Goal: Navigation & Orientation: Find specific page/section

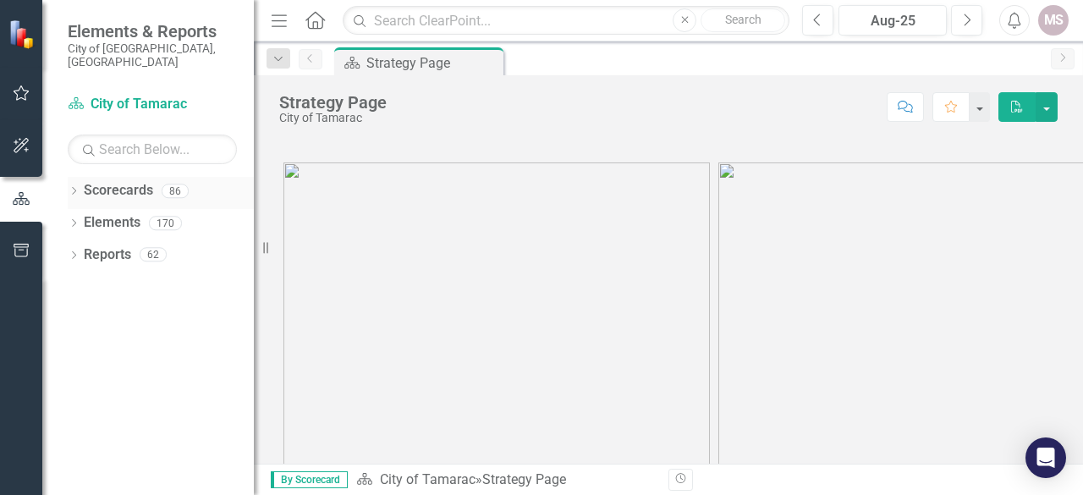
click at [74, 186] on div "Dropdown" at bounding box center [74, 193] width 12 height 14
click at [75, 210] on div "Dropdown Scorecards 86 Dropdown City of Tamarac Dropdown Building Certificate o…" at bounding box center [161, 209] width 186 height 64
click at [86, 218] on icon "Dropdown" at bounding box center [82, 223] width 13 height 10
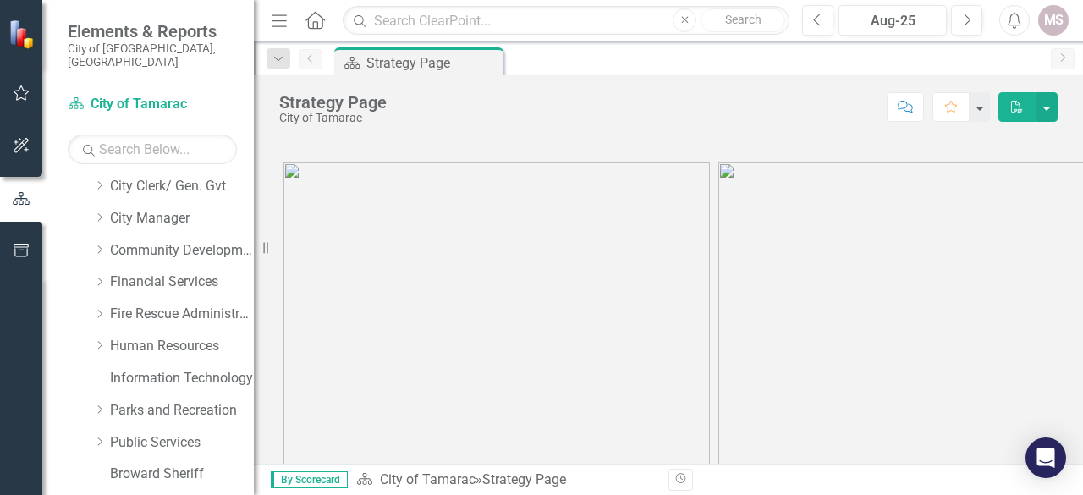
scroll to position [147, 0]
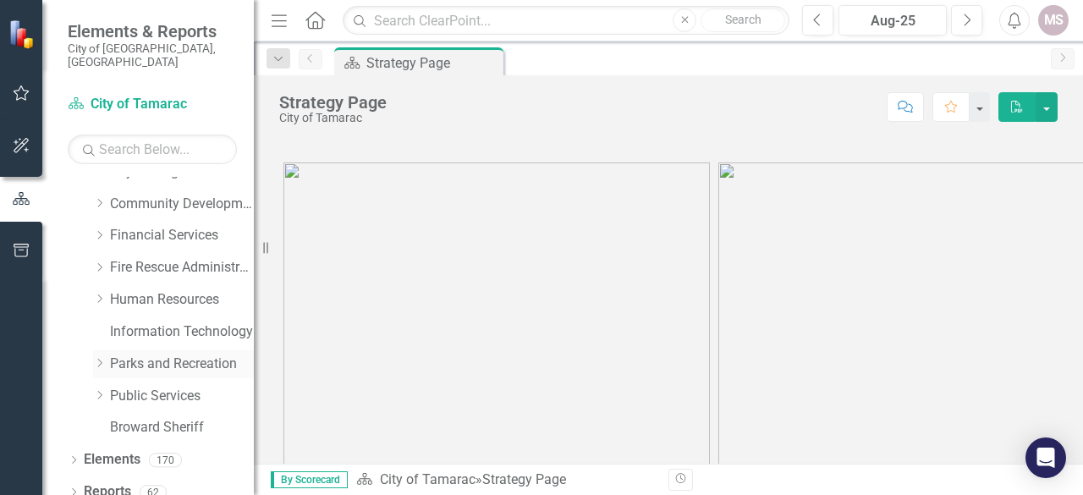
click at [100, 358] on icon "Dropdown" at bounding box center [99, 363] width 13 height 10
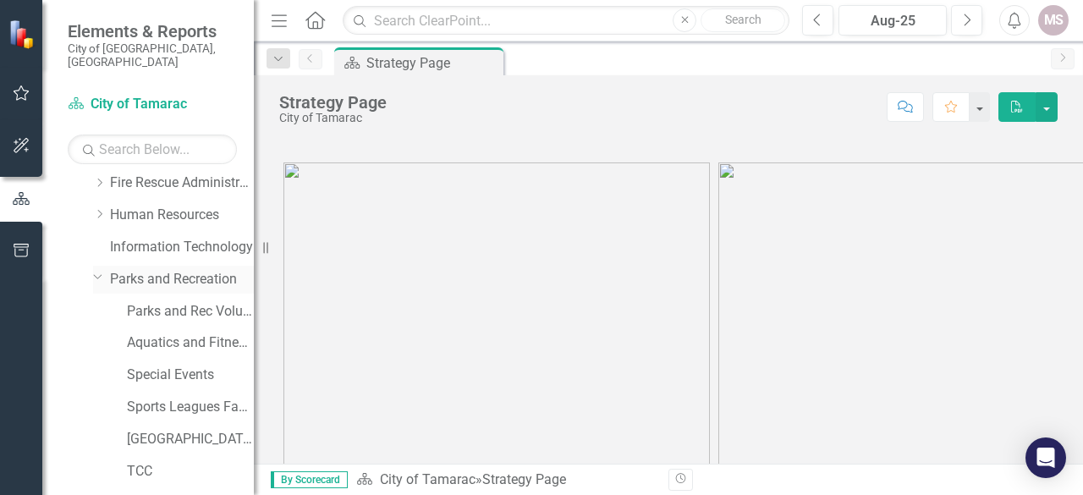
scroll to position [317, 0]
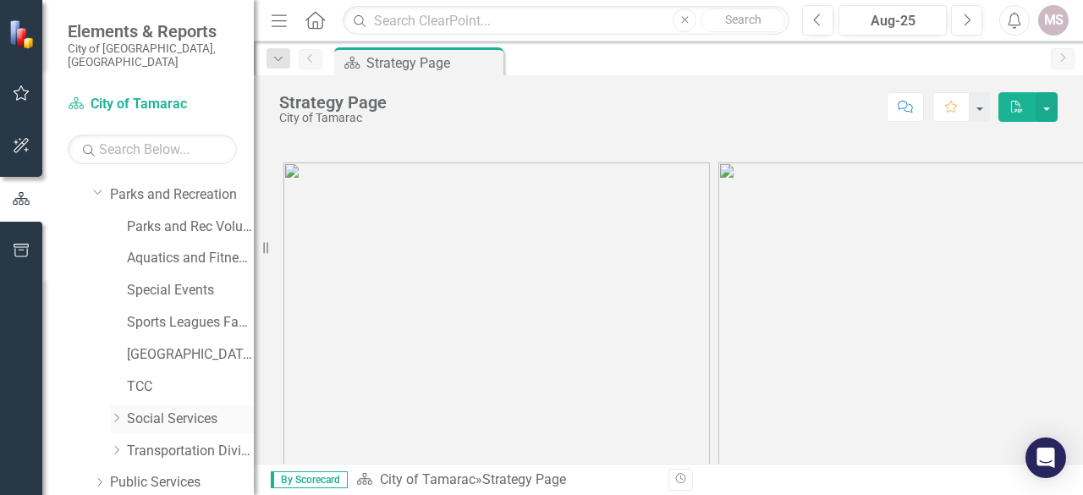
click at [149, 410] on link "Social Services" at bounding box center [190, 419] width 127 height 19
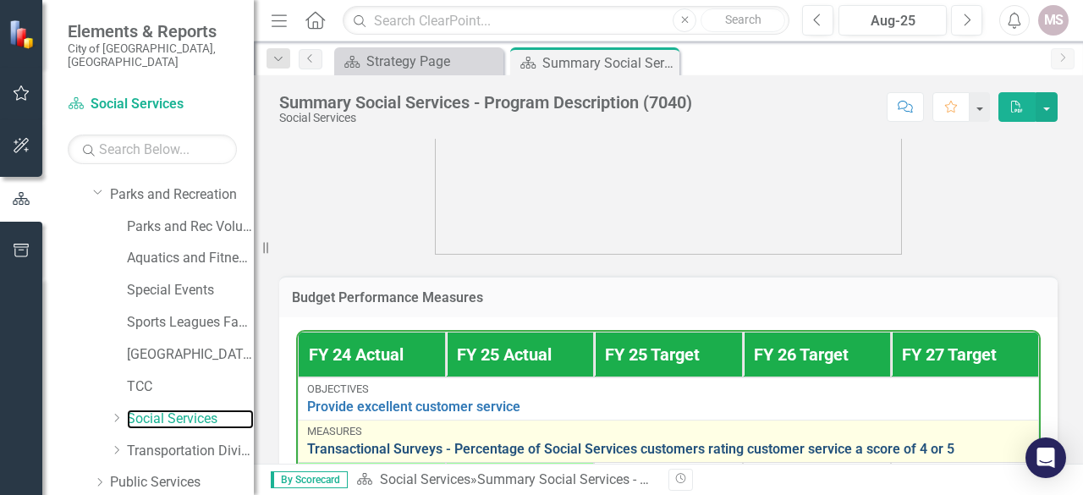
scroll to position [508, 0]
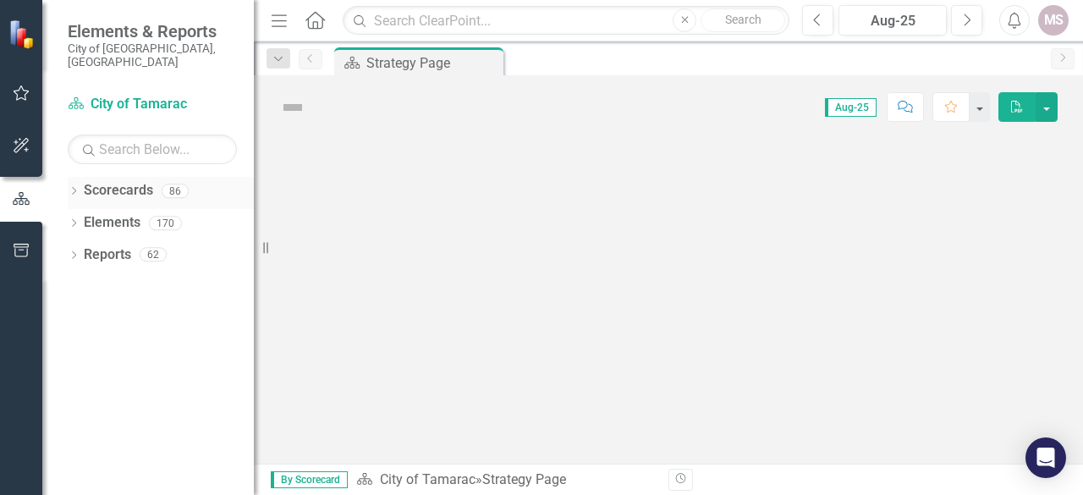
click at [71, 188] on icon "Dropdown" at bounding box center [74, 192] width 12 height 9
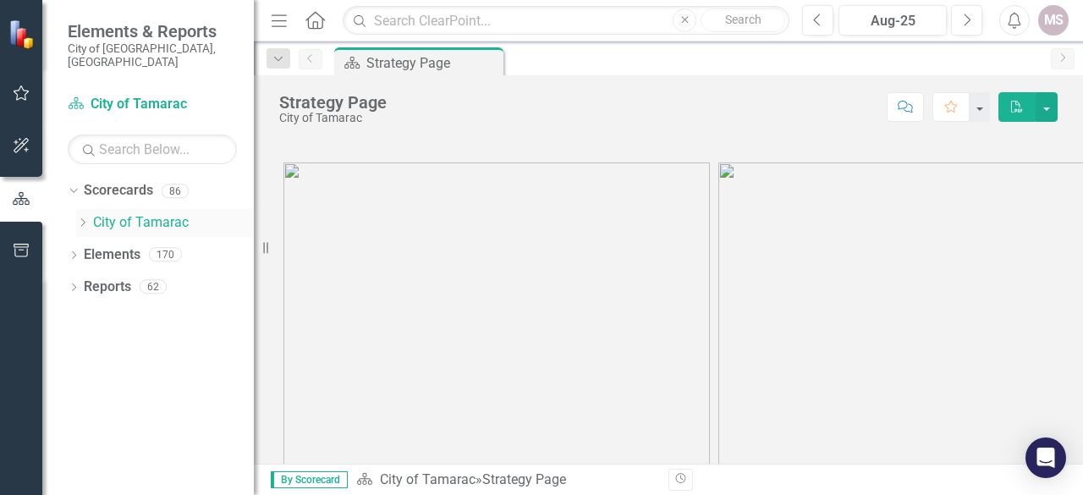
click at [78, 218] on icon "Dropdown" at bounding box center [82, 223] width 13 height 10
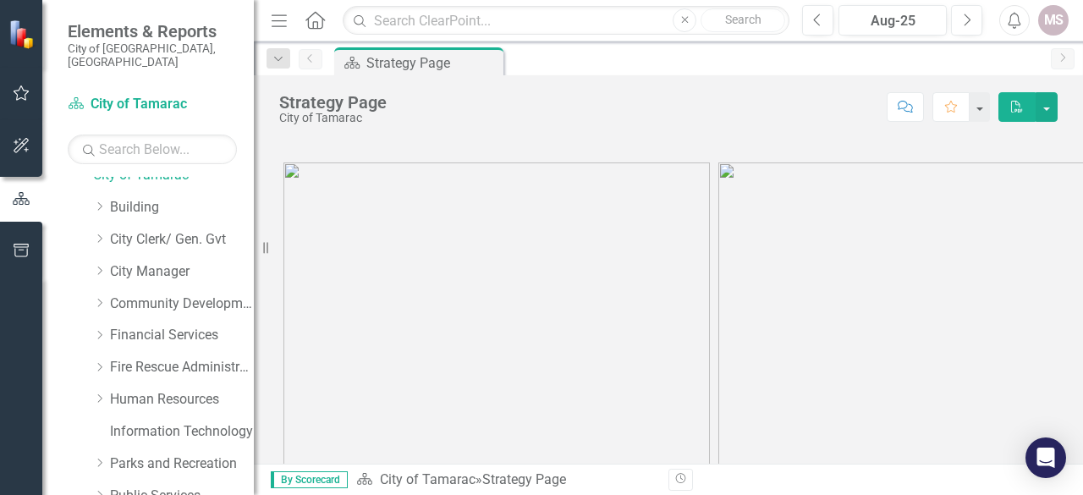
scroll to position [147, 0]
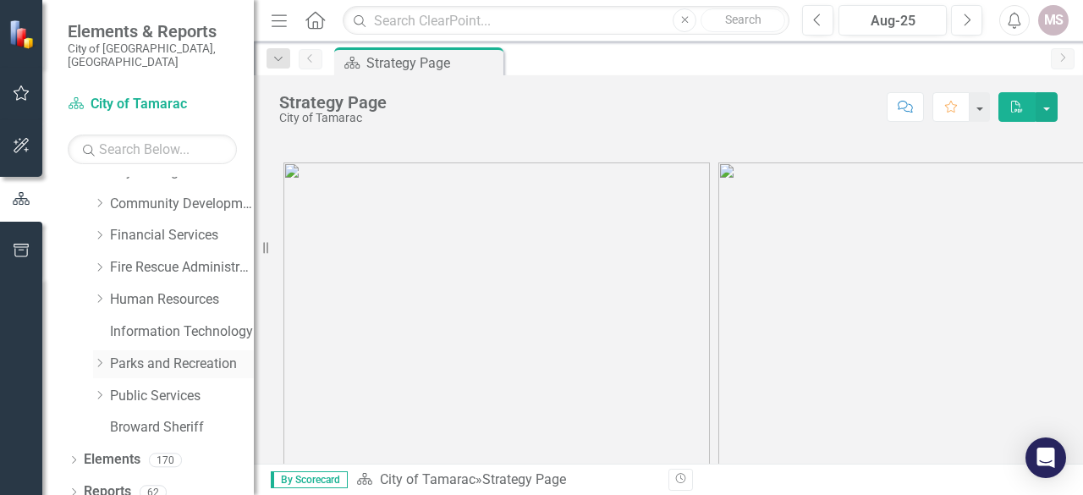
click at [95, 358] on icon "Dropdown" at bounding box center [99, 363] width 13 height 10
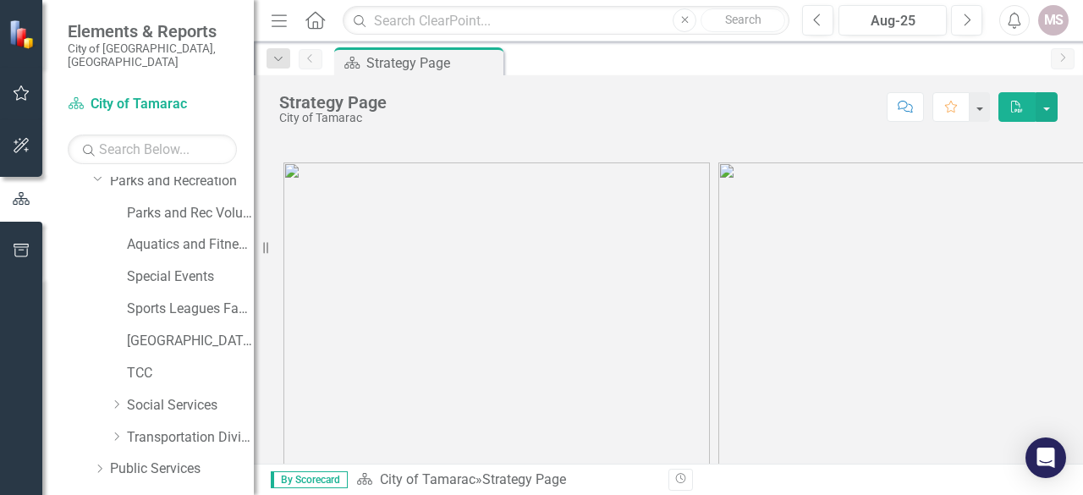
scroll to position [401, 0]
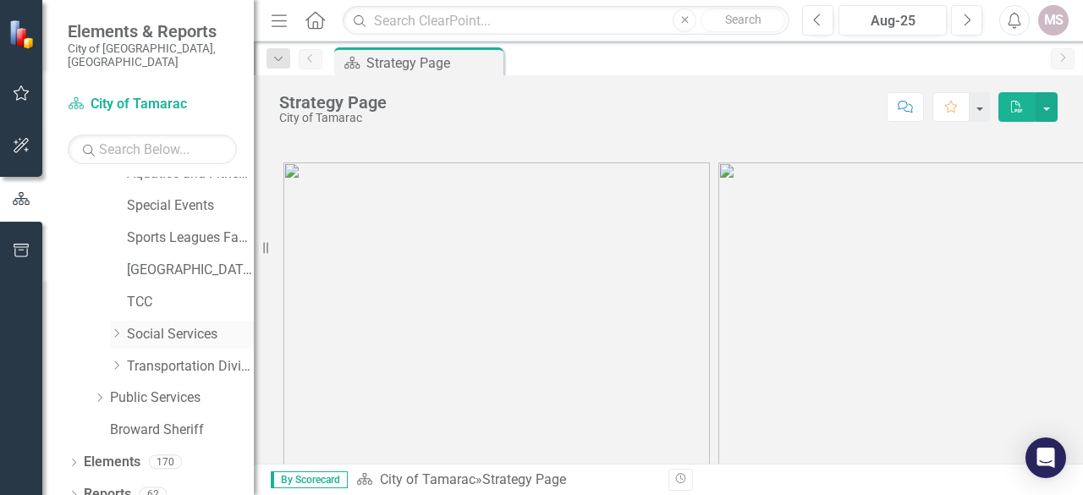
click at [154, 325] on link "Social Services" at bounding box center [190, 334] width 127 height 19
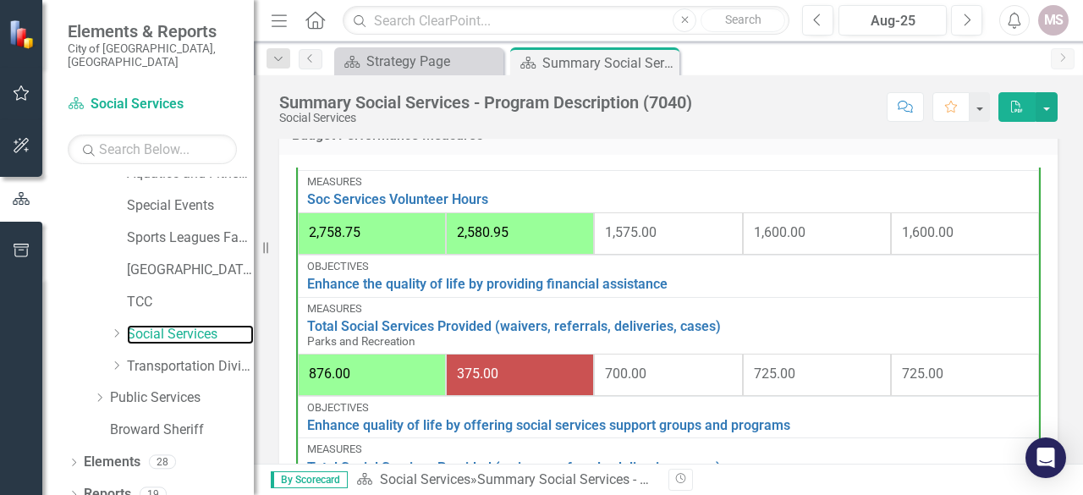
scroll to position [1354, 0]
